Goal: Check status: Check status

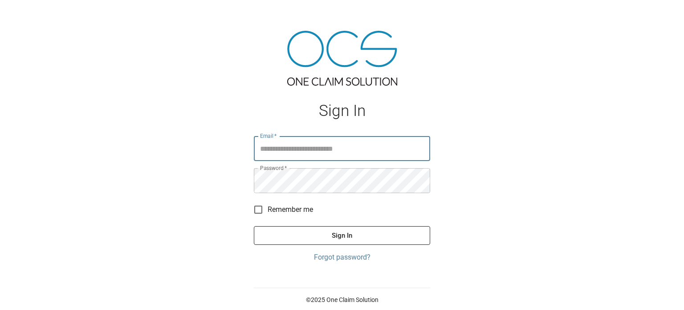
type input "**********"
click at [330, 237] on button "Sign In" at bounding box center [342, 235] width 176 height 19
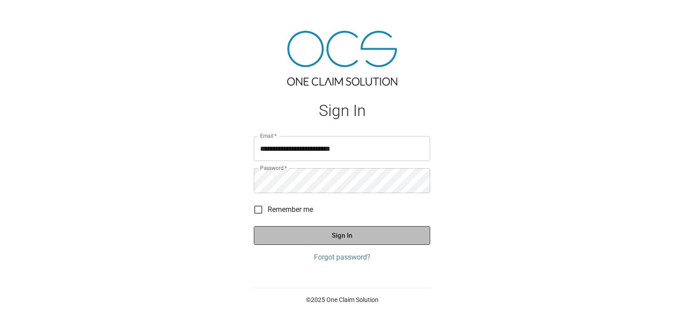
click at [330, 237] on button "Sign In" at bounding box center [342, 235] width 176 height 19
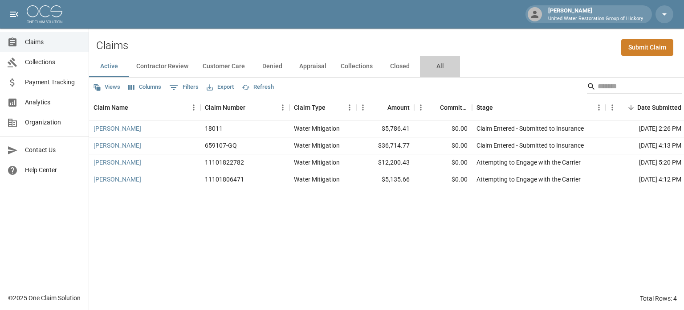
click at [436, 65] on button "All" at bounding box center [440, 66] width 40 height 21
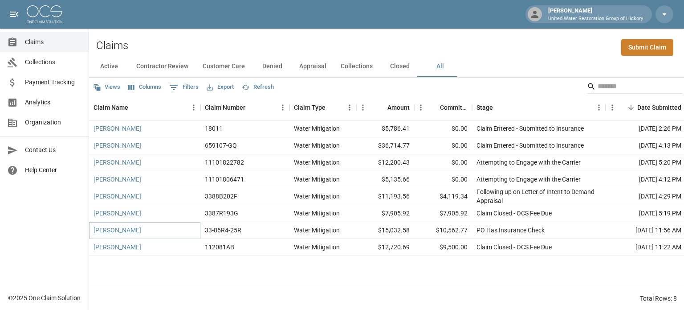
click at [116, 228] on link "[PERSON_NAME]" at bounding box center [118, 229] width 48 height 9
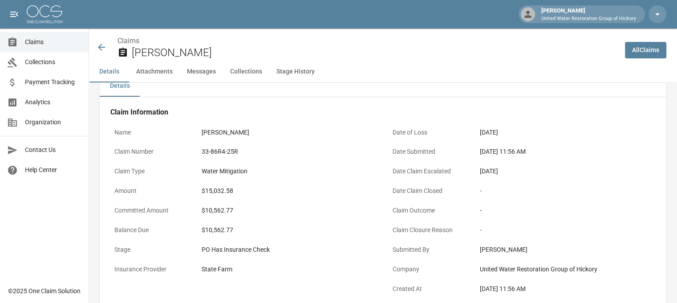
scroll to position [0, 6]
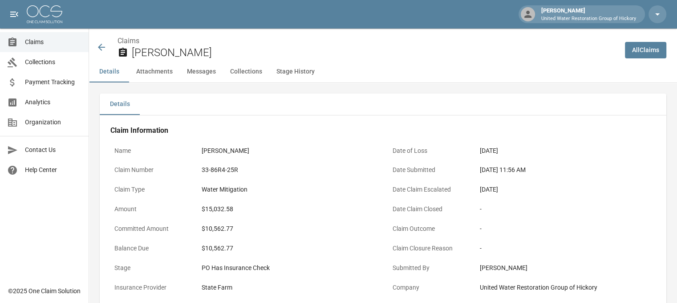
click at [98, 46] on icon at bounding box center [101, 47] width 7 height 7
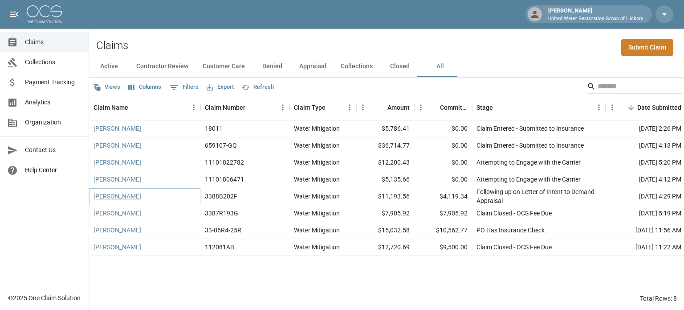
click at [122, 196] on link "[PERSON_NAME]" at bounding box center [118, 195] width 48 height 9
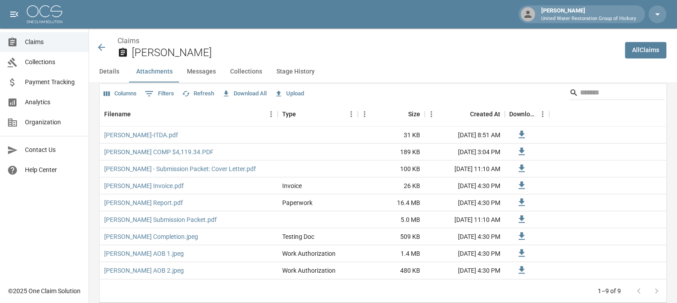
scroll to position [555, 5]
click at [114, 135] on link "[PERSON_NAME]-ITDA.pdf" at bounding box center [141, 134] width 74 height 9
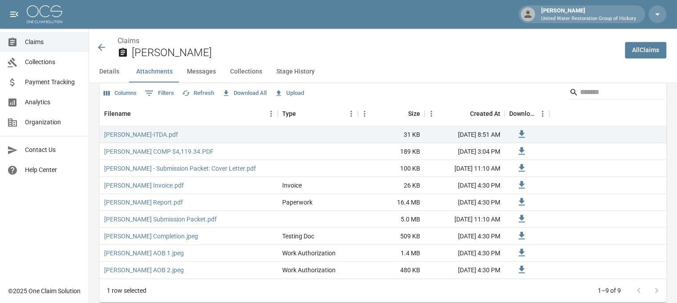
click at [96, 46] on icon at bounding box center [101, 47] width 11 height 11
